Goal: Information Seeking & Learning: Learn about a topic

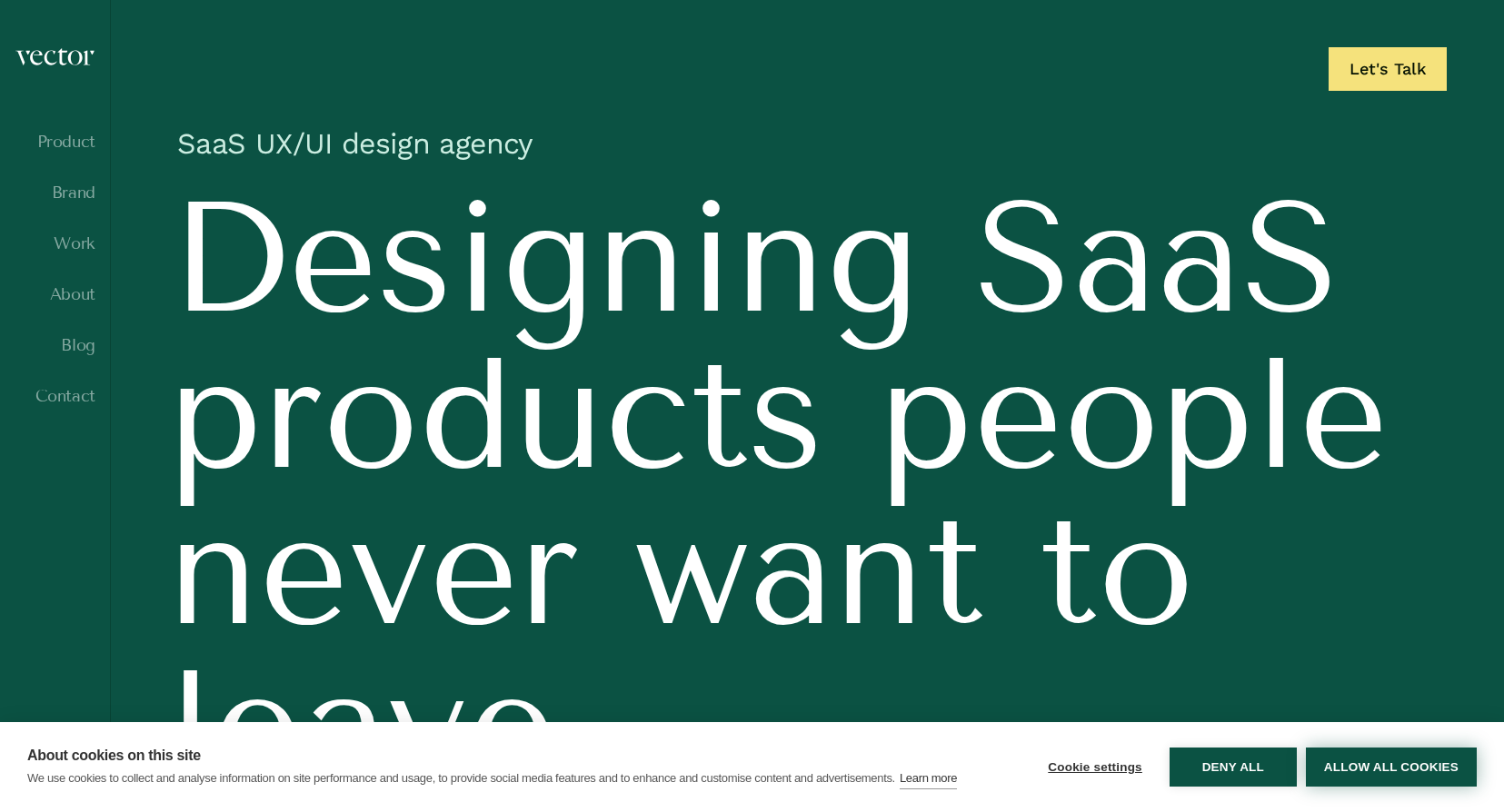
click at [1360, 763] on button "Allow all cookies" at bounding box center [1391, 767] width 171 height 39
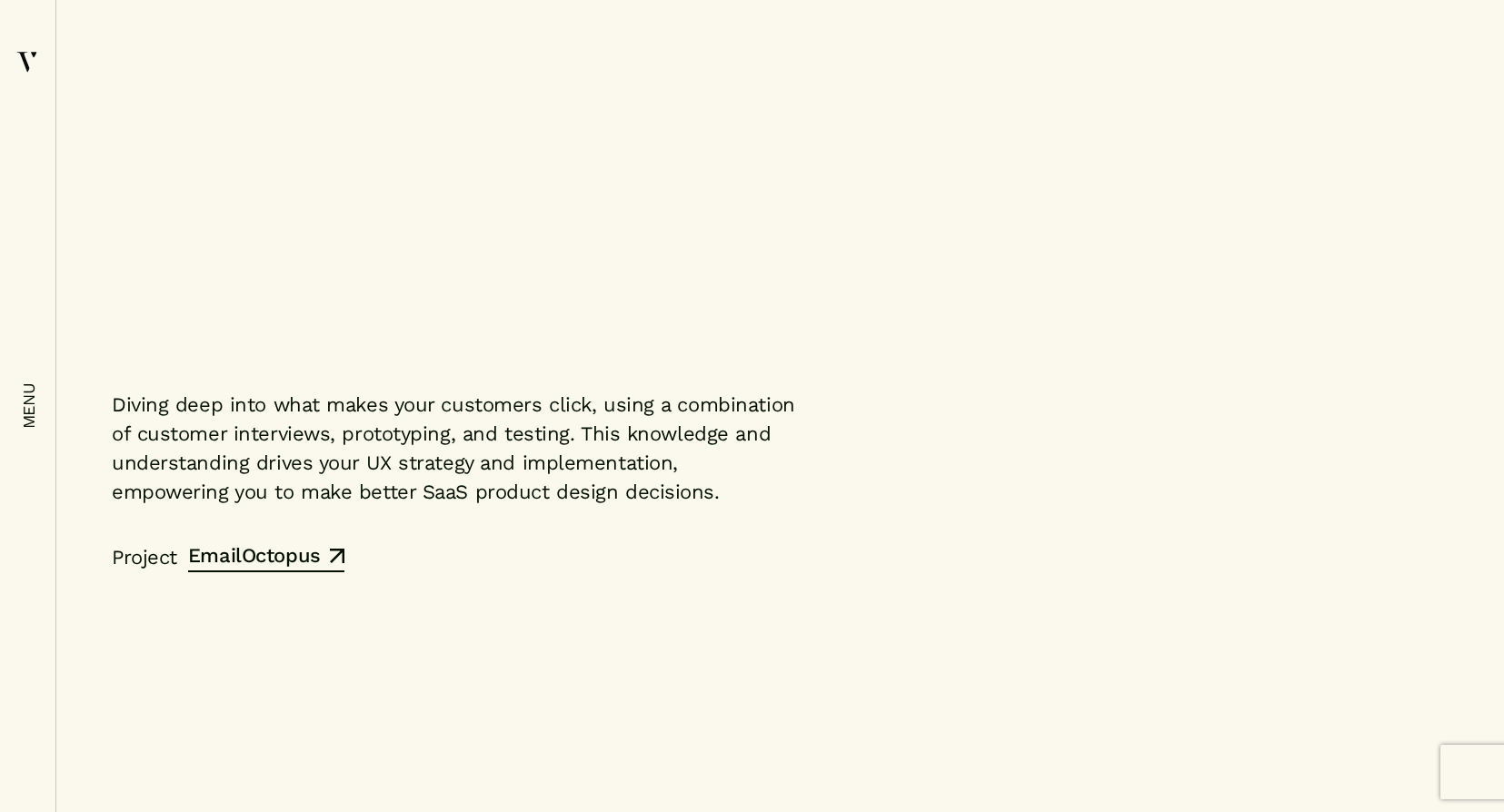
scroll to position [8879, 0]
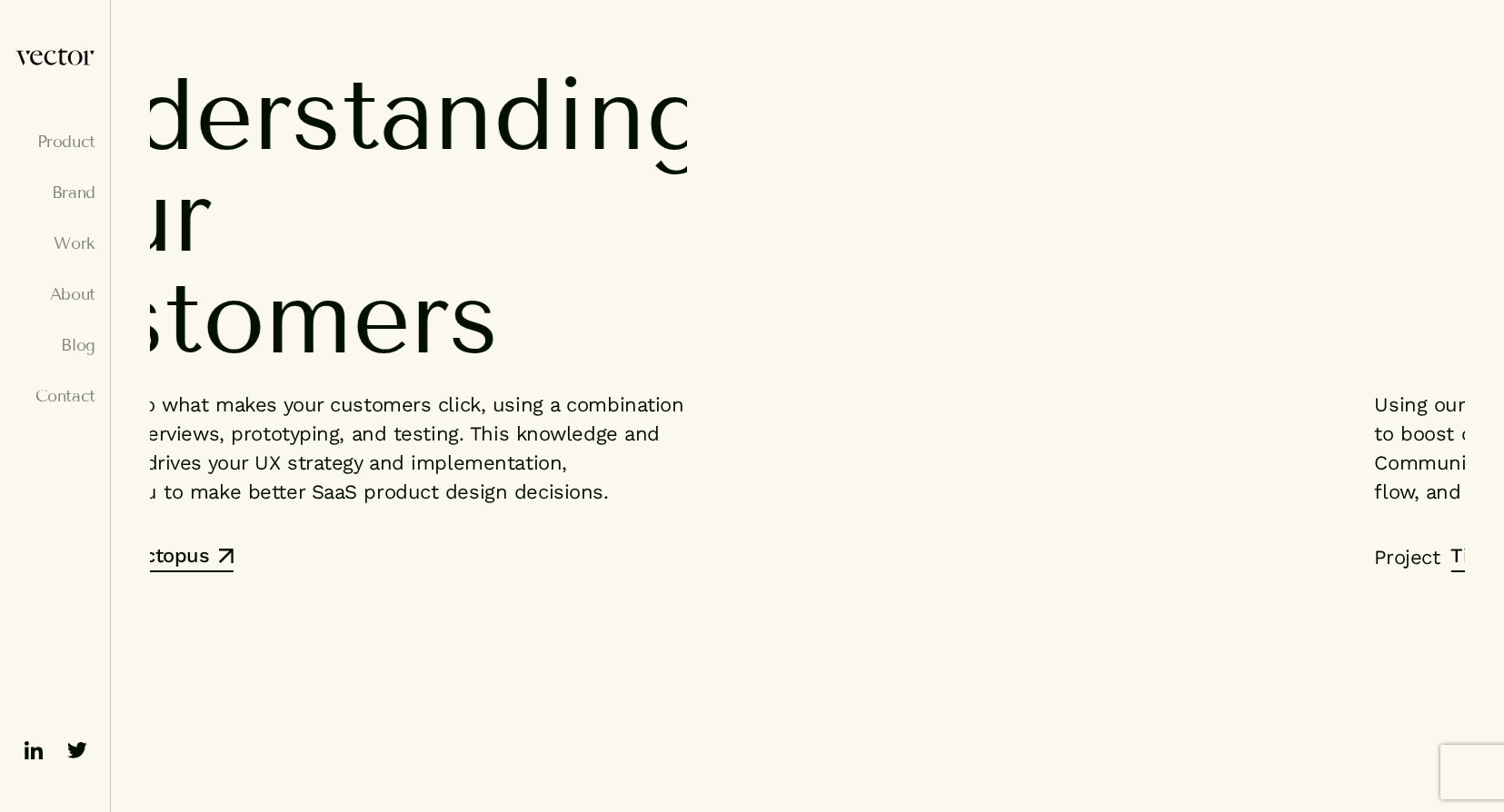
click at [23, 398] on em "menu" at bounding box center [28, 406] width 19 height 47
click at [67, 244] on link "Work" at bounding box center [55, 243] width 81 height 19
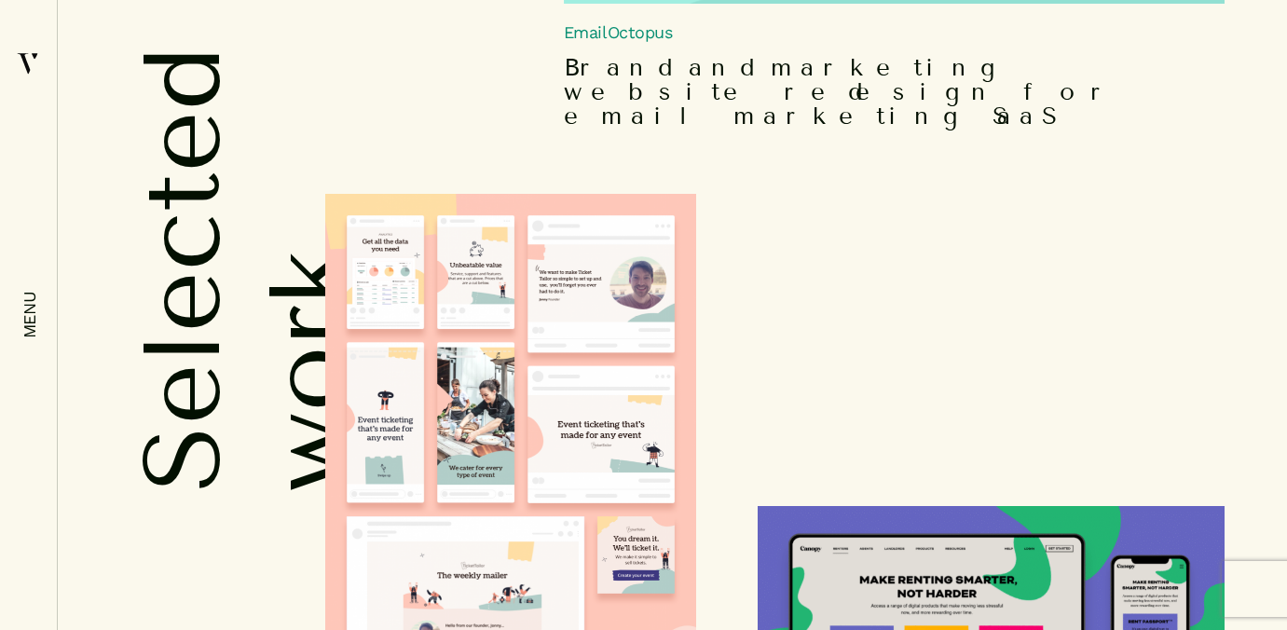
scroll to position [2883, 0]
click at [517, 312] on img at bounding box center [510, 441] width 371 height 496
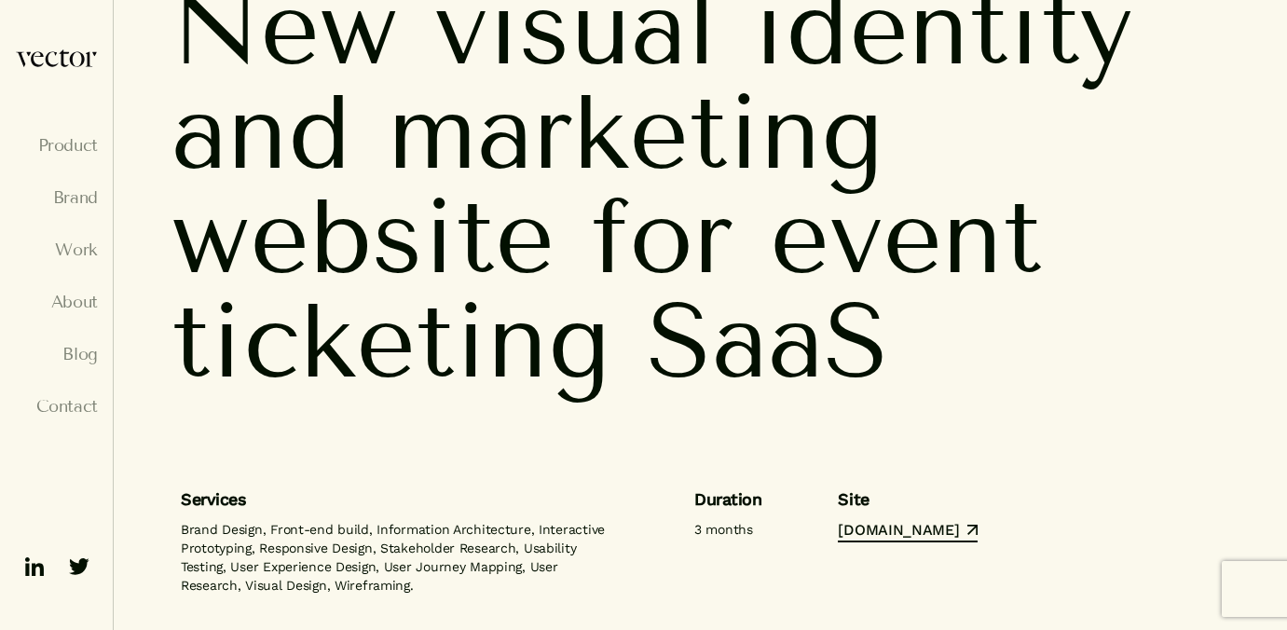
scroll to position [201, 0]
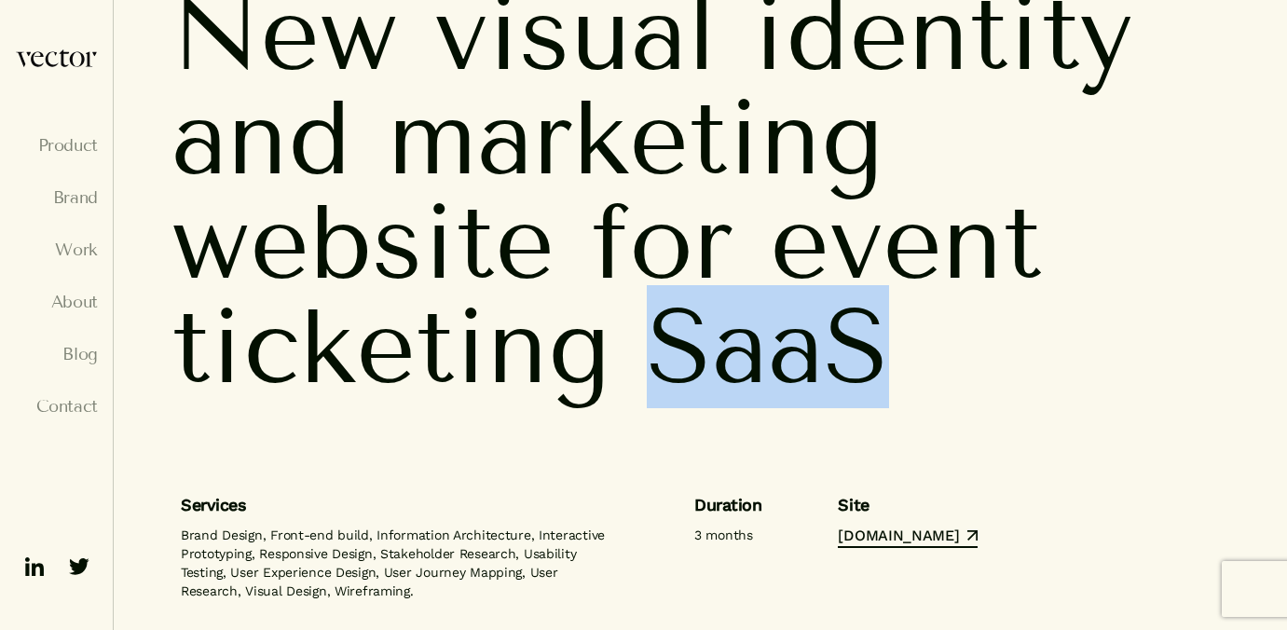
drag, startPoint x: 661, startPoint y: 351, endPoint x: 919, endPoint y: 350, distance: 258.1
click at [919, 350] on span "ticketing SaaS" at bounding box center [698, 347] width 1055 height 142
copy span "SaaS"
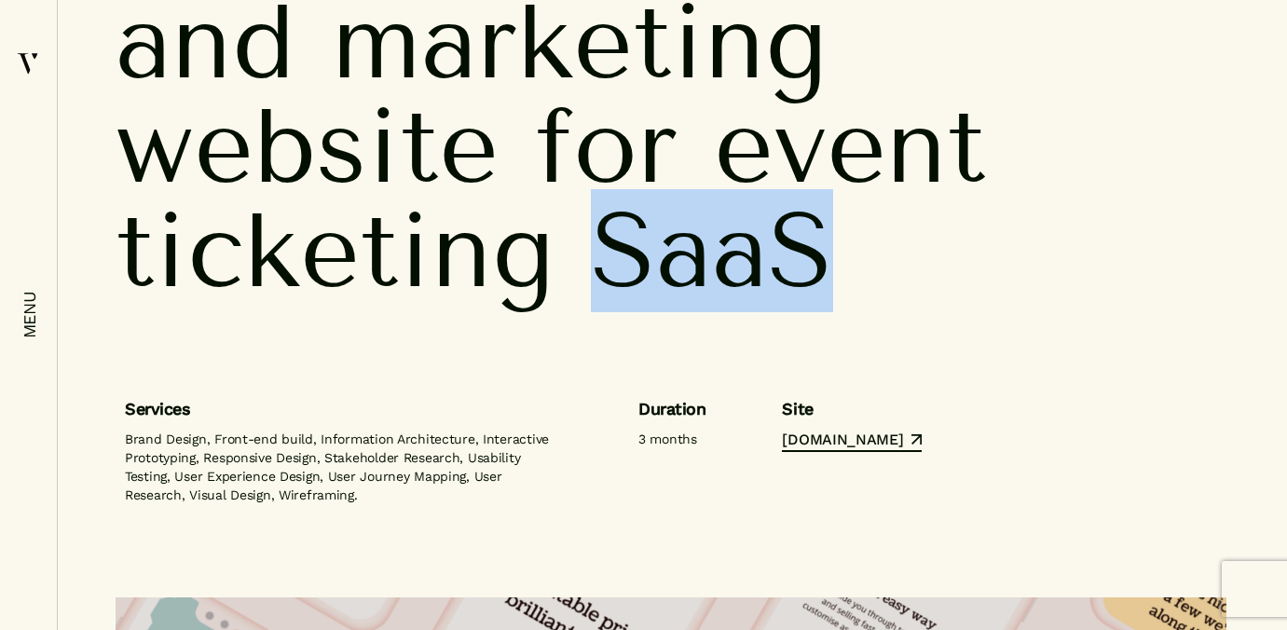
click at [1066, 366] on div "New visual identity and marketing website for event ticketing SaaS" at bounding box center [671, 140] width 1148 height 511
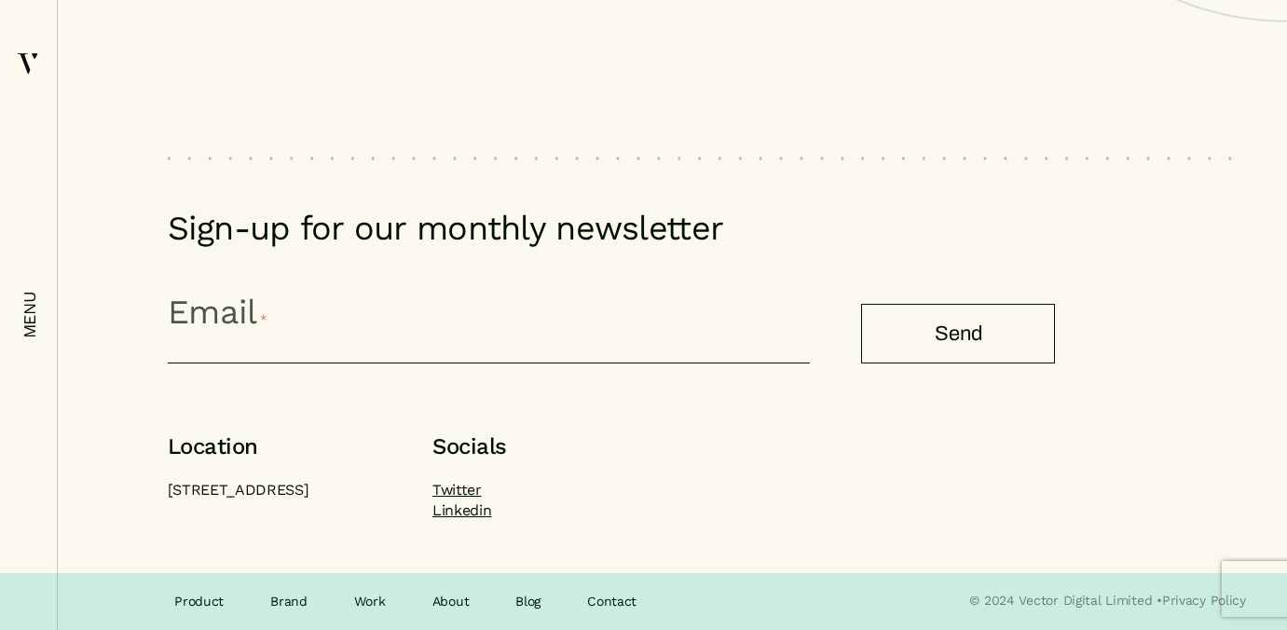
scroll to position [11193, 0]
click at [606, 602] on link "Contact" at bounding box center [611, 601] width 49 height 23
click at [279, 603] on link "Brand" at bounding box center [288, 601] width 37 height 23
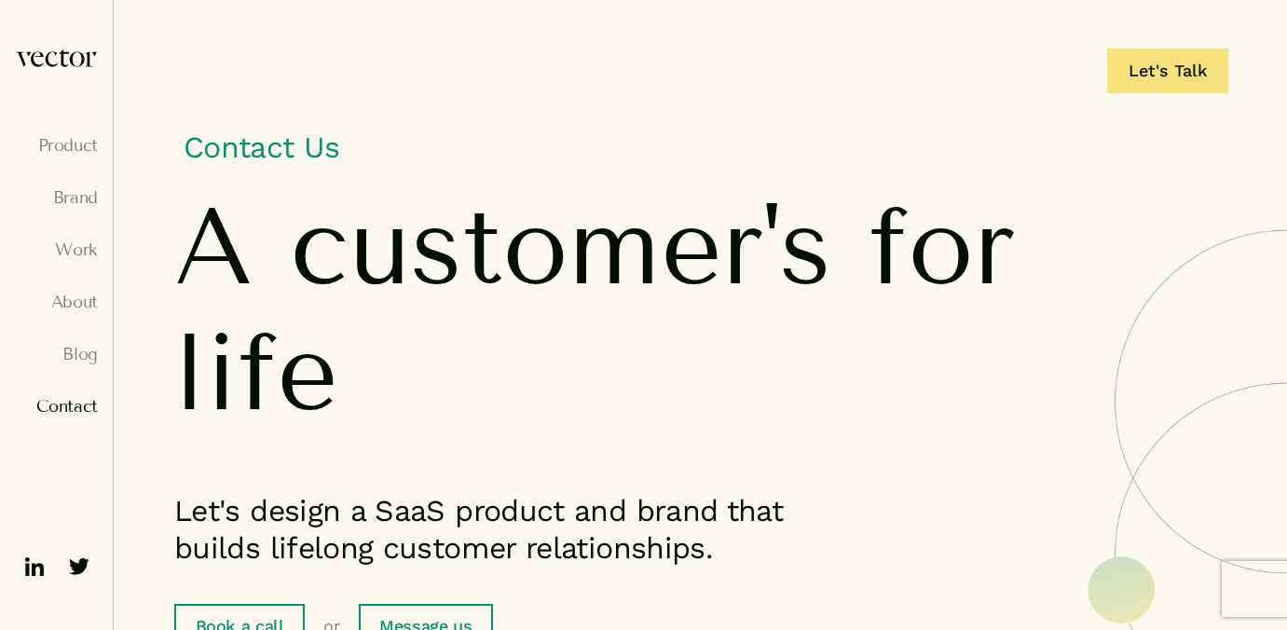
scroll to position [0, 0]
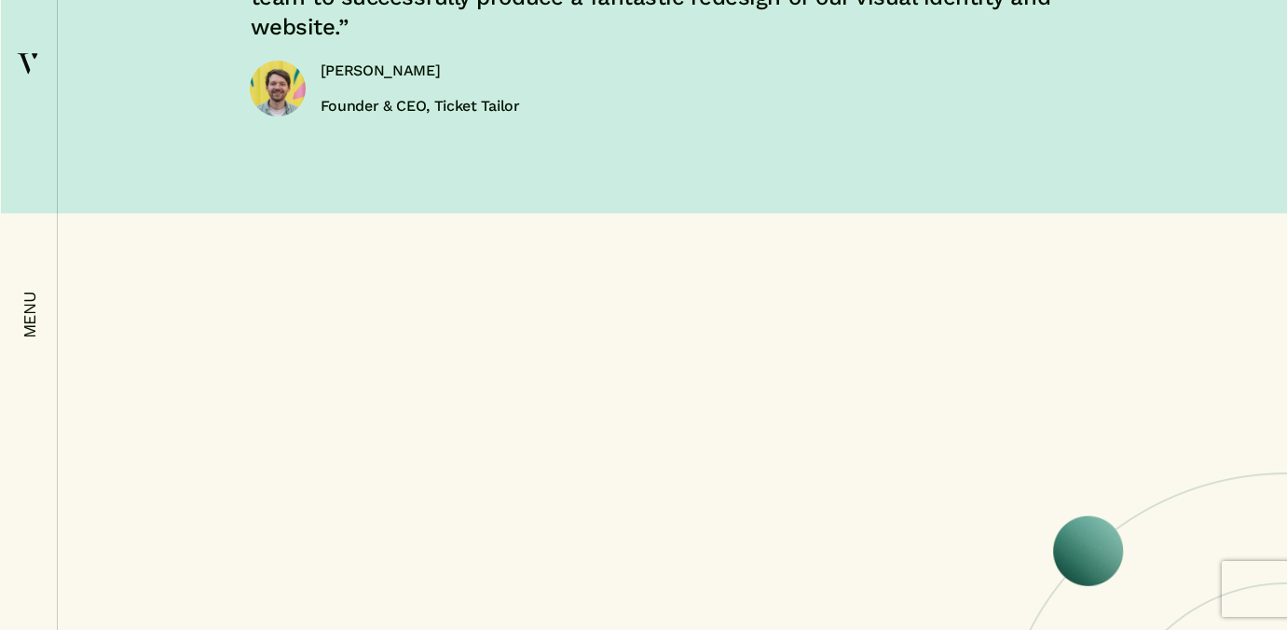
scroll to position [8438, 0]
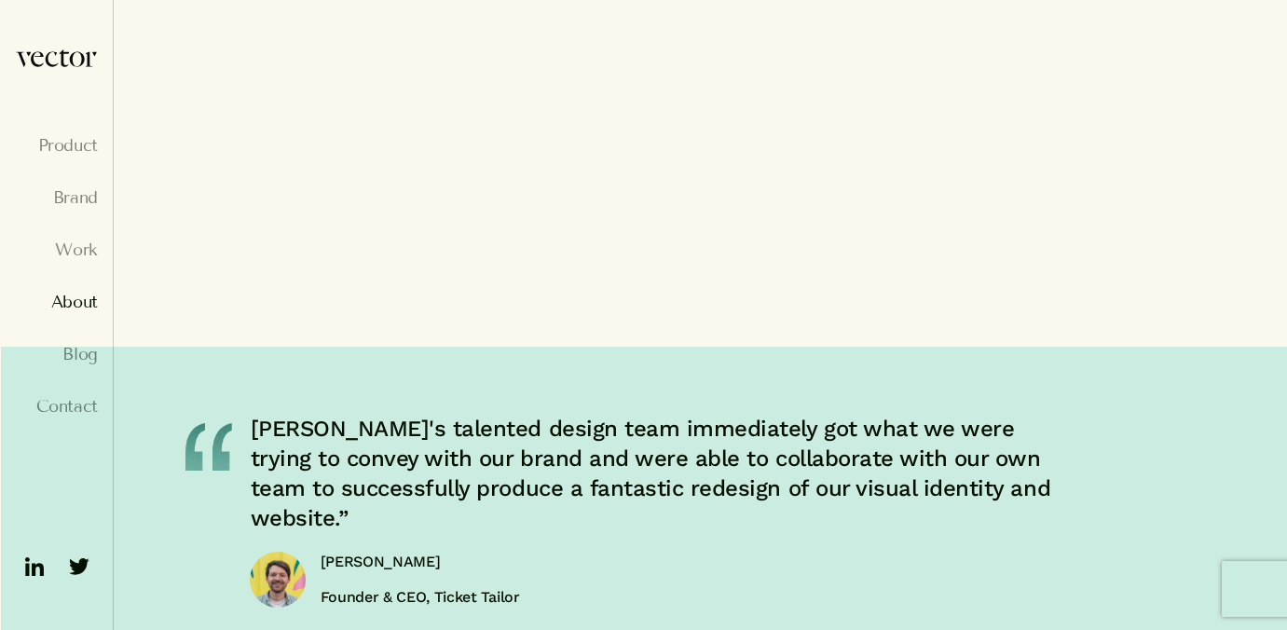
click at [60, 300] on link "About" at bounding box center [56, 302] width 83 height 19
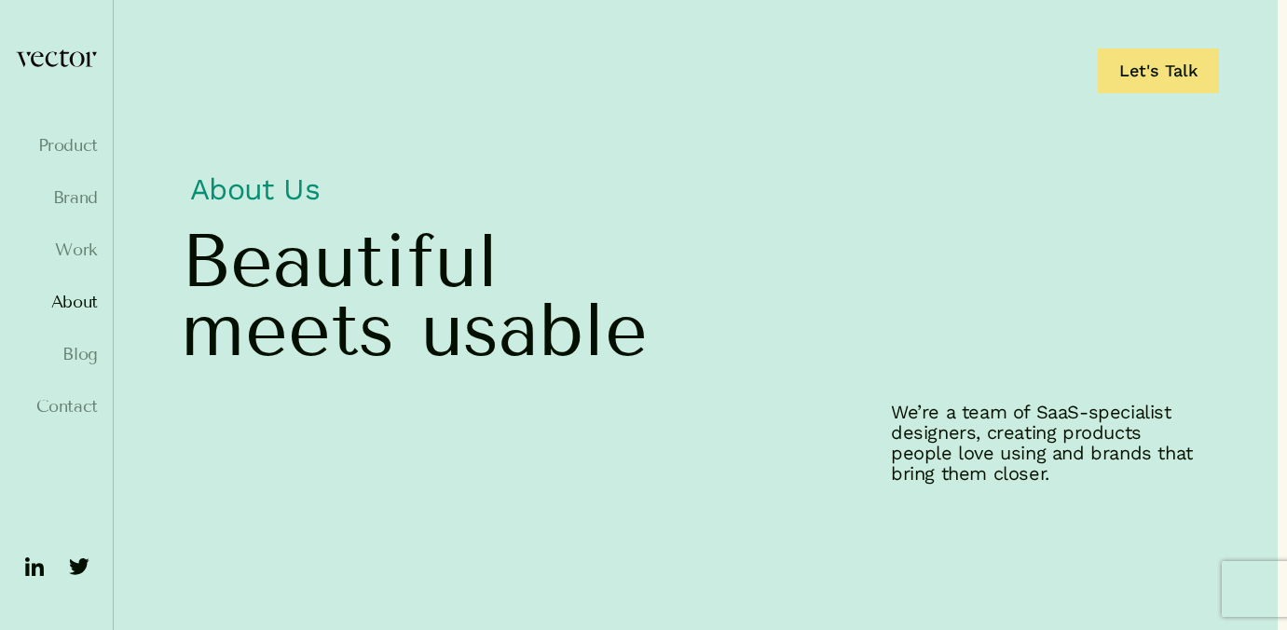
scroll to position [0, 9]
click at [74, 145] on link "Product" at bounding box center [56, 145] width 83 height 19
click at [79, 250] on link "Work" at bounding box center [56, 249] width 83 height 19
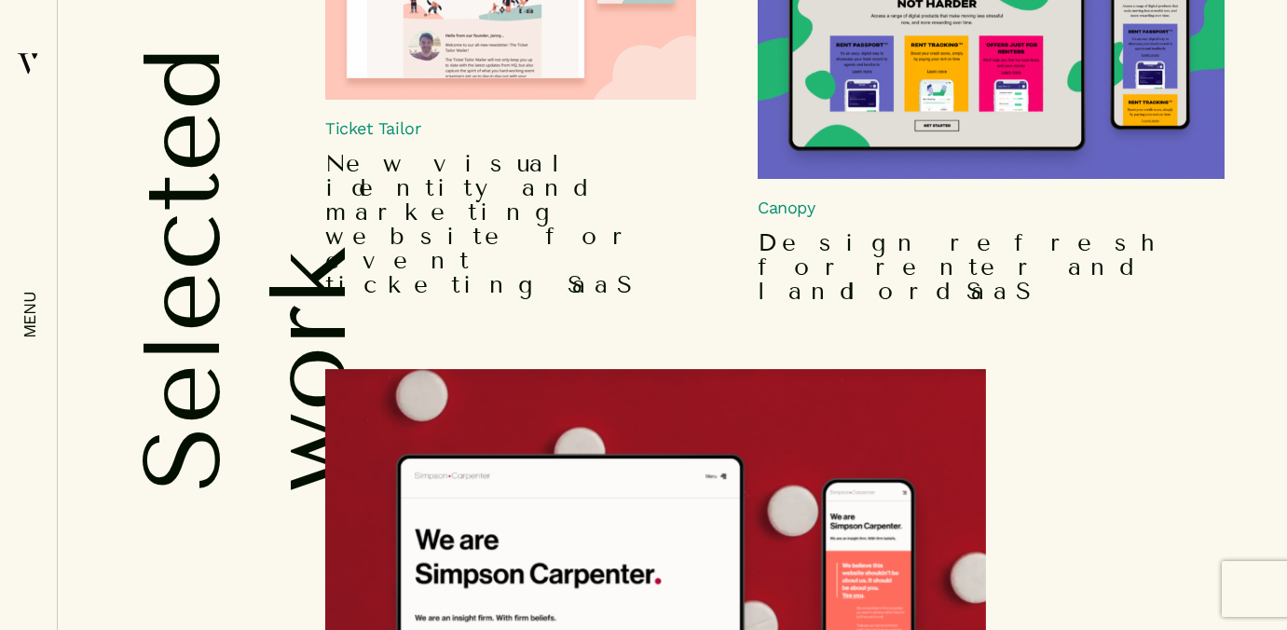
scroll to position [2770, 0]
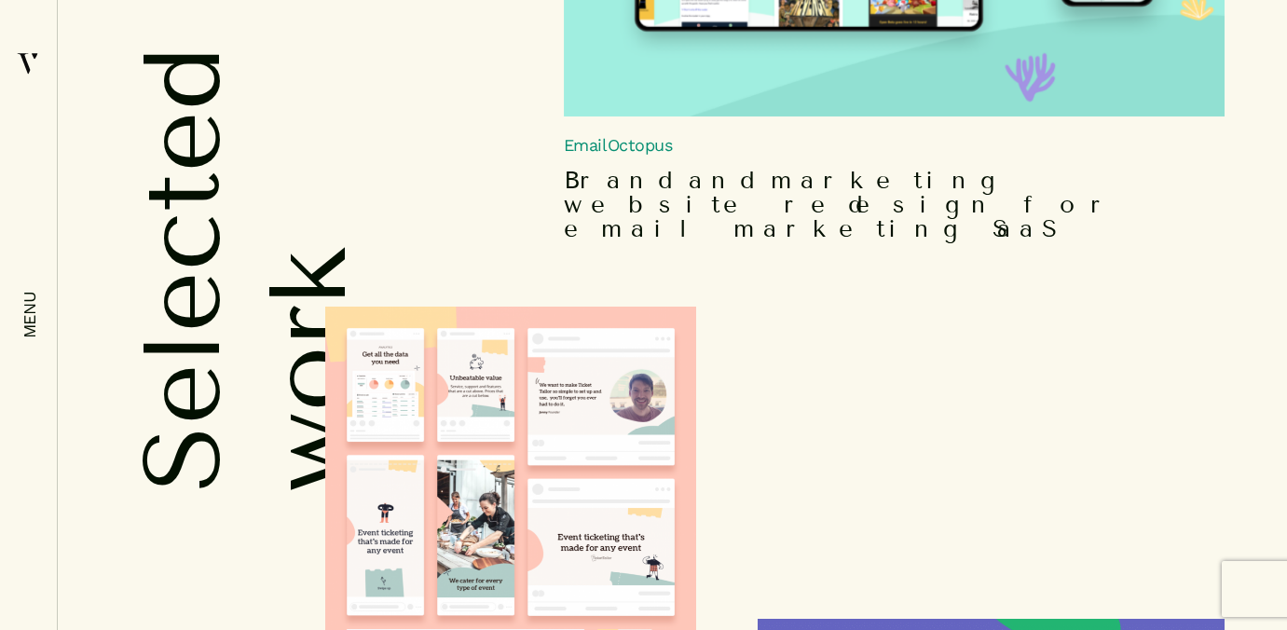
click at [512, 307] on img at bounding box center [510, 555] width 371 height 496
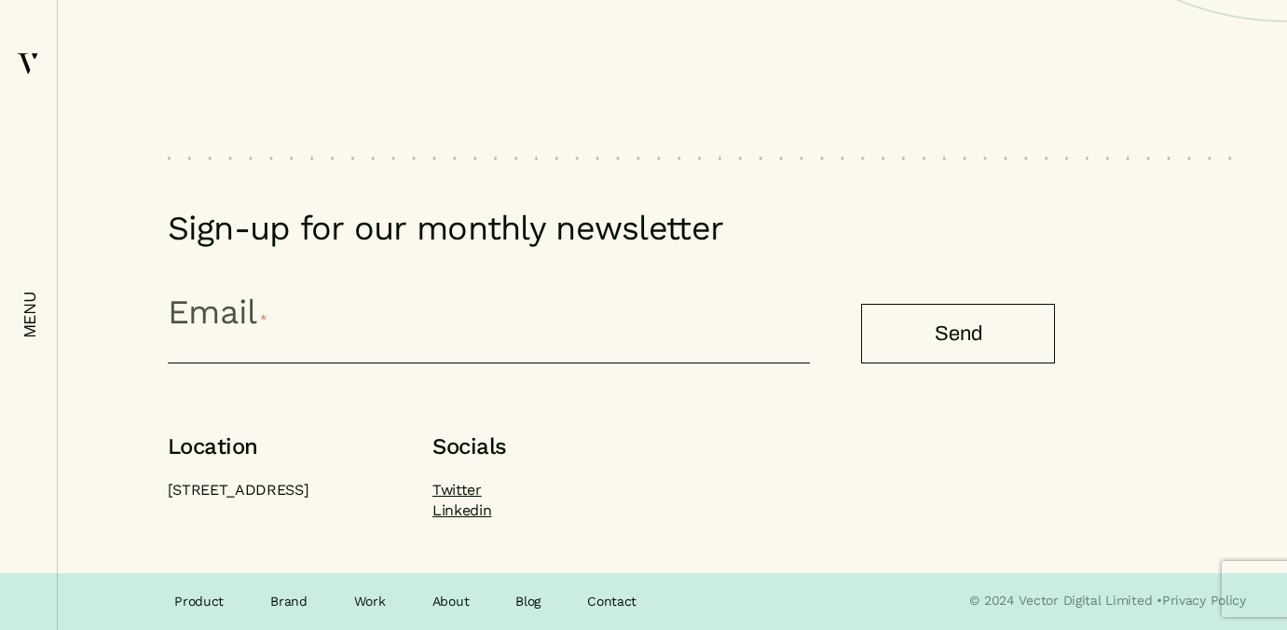
scroll to position [11193, 0]
